Goal: Task Accomplishment & Management: Use online tool/utility

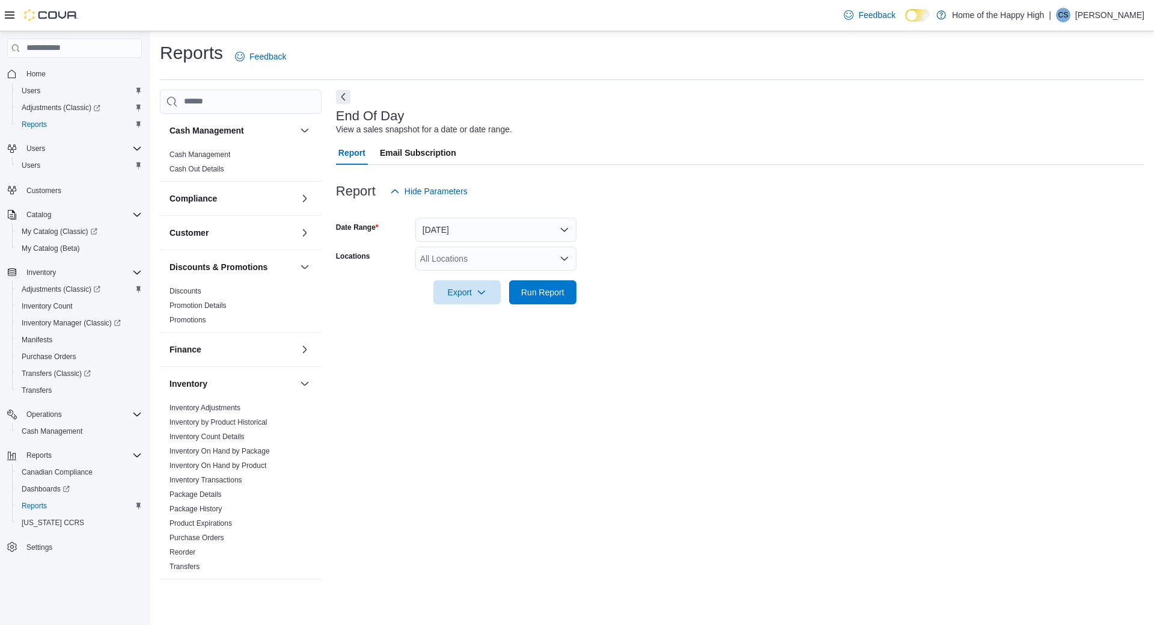
click at [471, 256] on div "All Locations" at bounding box center [495, 258] width 161 height 24
type input "****"
click at [507, 272] on button "Toronto - [PERSON_NAME] Ave - Friendly Stranger" at bounding box center [495, 279] width 161 height 17
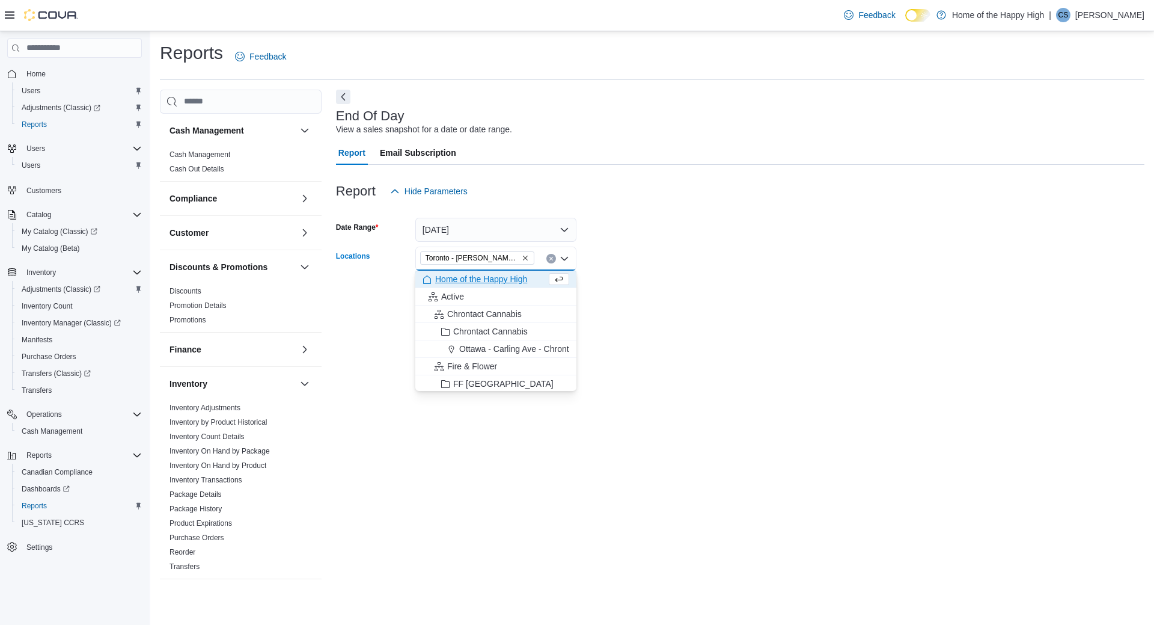
click at [602, 275] on div at bounding box center [740, 276] width 809 height 10
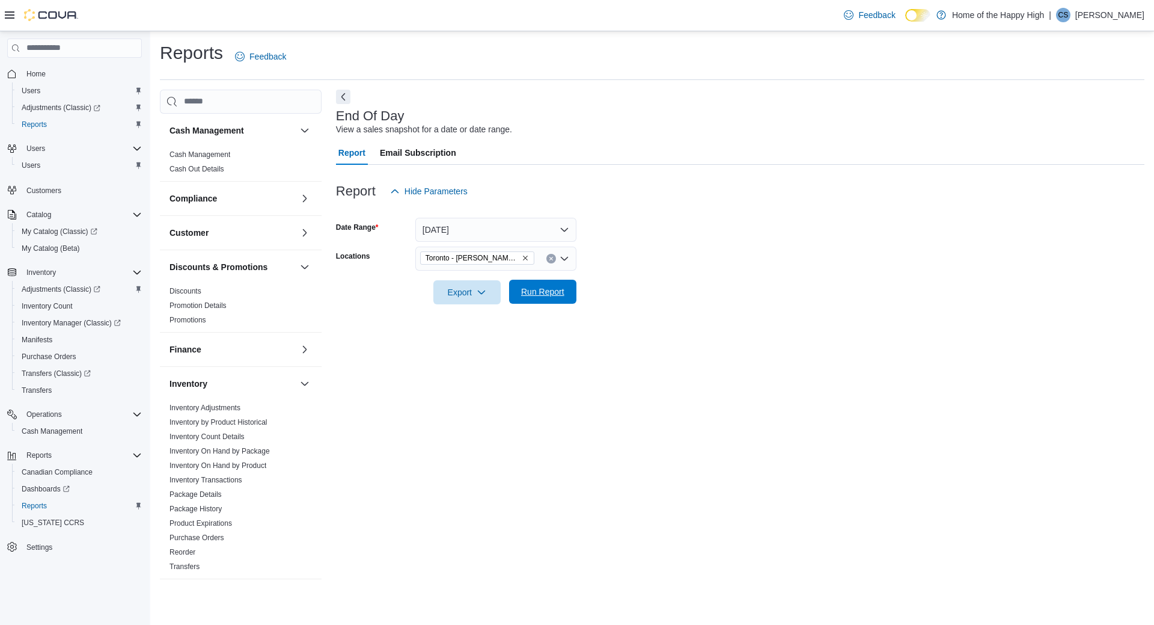
click at [554, 289] on span "Run Report" at bounding box center [542, 292] width 43 height 12
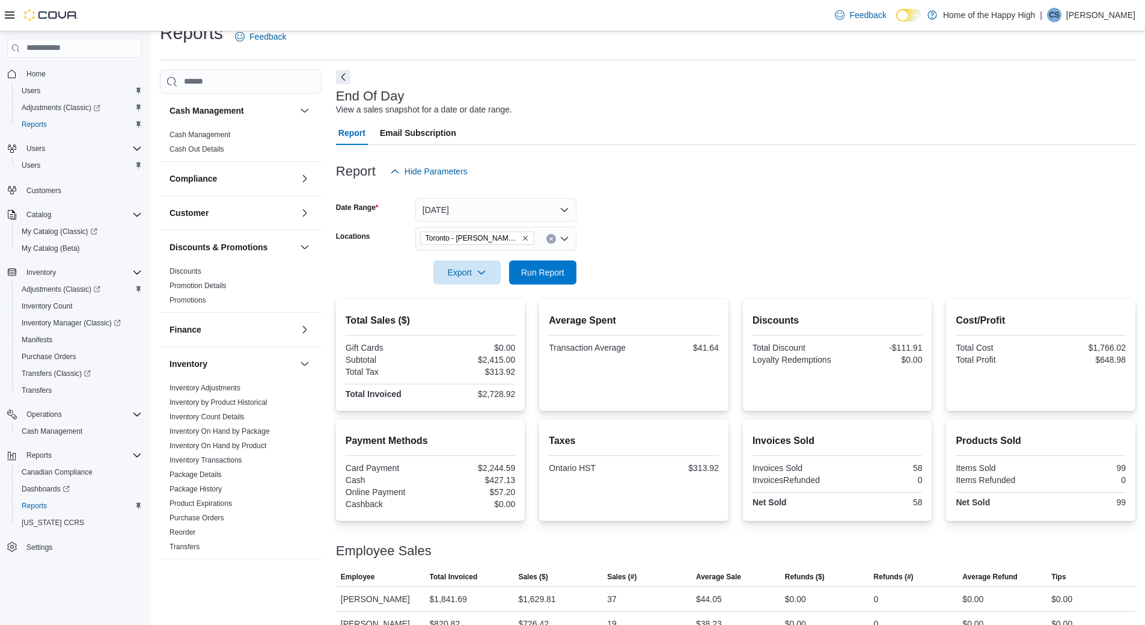
scroll to position [80, 0]
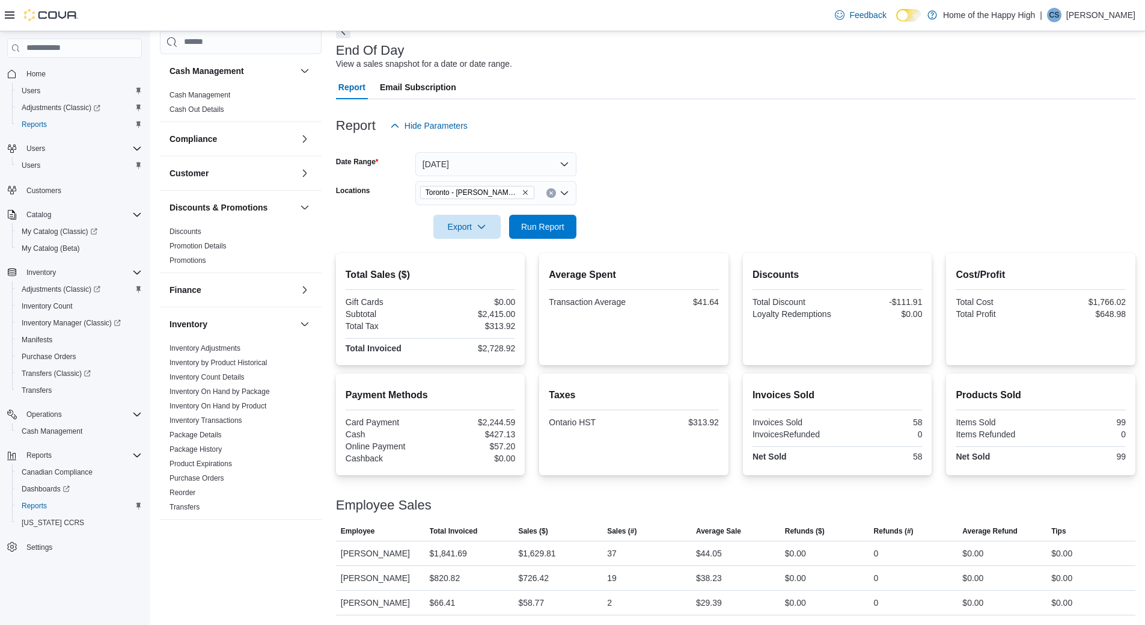
click at [730, 205] on div at bounding box center [736, 210] width 800 height 10
